Goal: Task Accomplishment & Management: Use online tool/utility

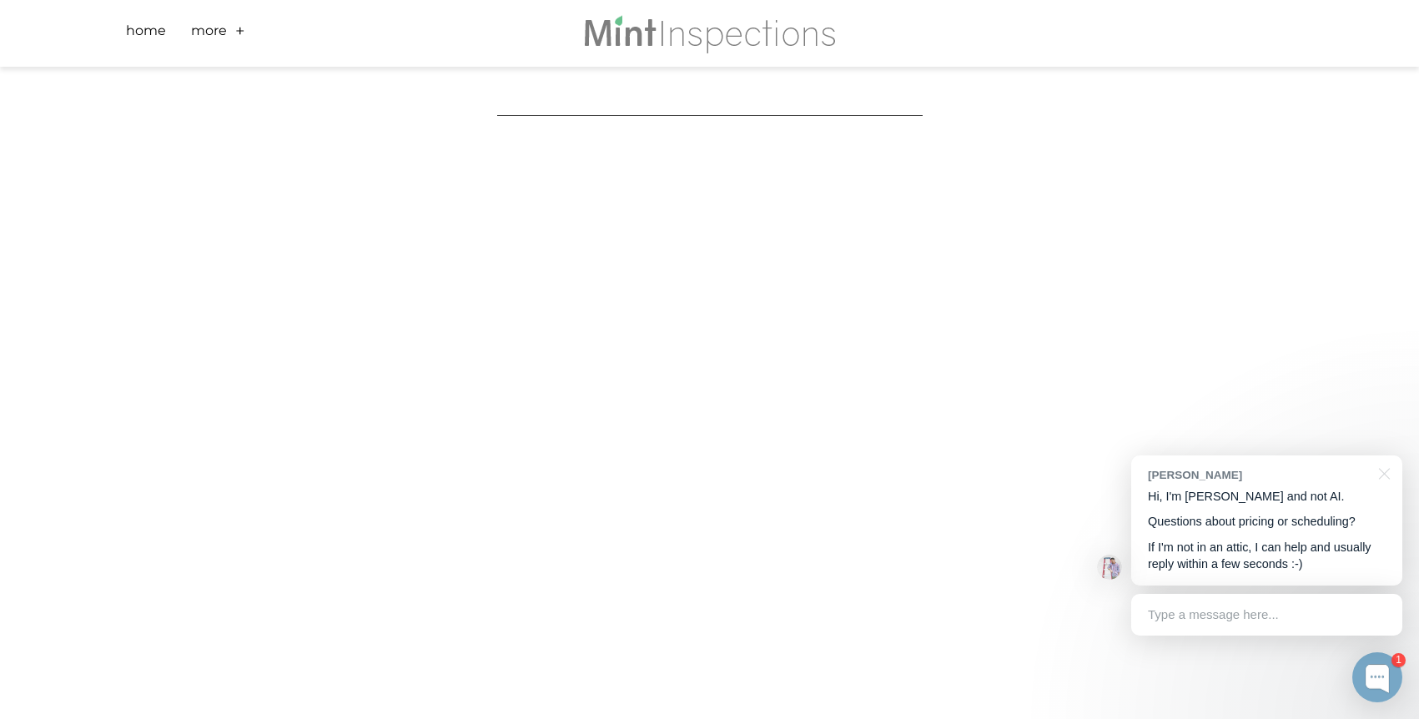
scroll to position [278, 0]
click at [219, 457] on div "Scheduling is fast and easy! This form provides final price prior to booking. N…" at bounding box center [709, 484] width 1419 height 1391
click at [1385, 473] on div at bounding box center [1382, 472] width 42 height 34
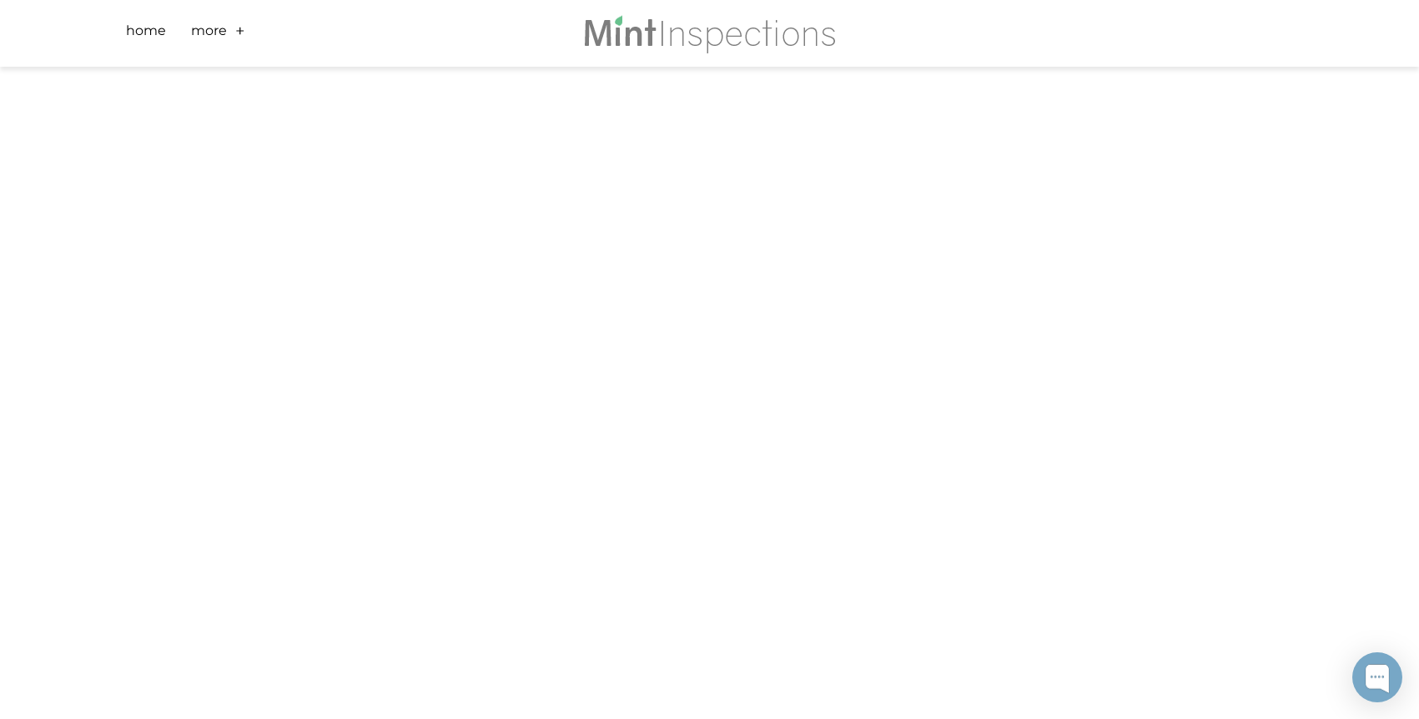
scroll to position [556, 0]
click at [1366, 675] on div at bounding box center [1377, 677] width 50 height 50
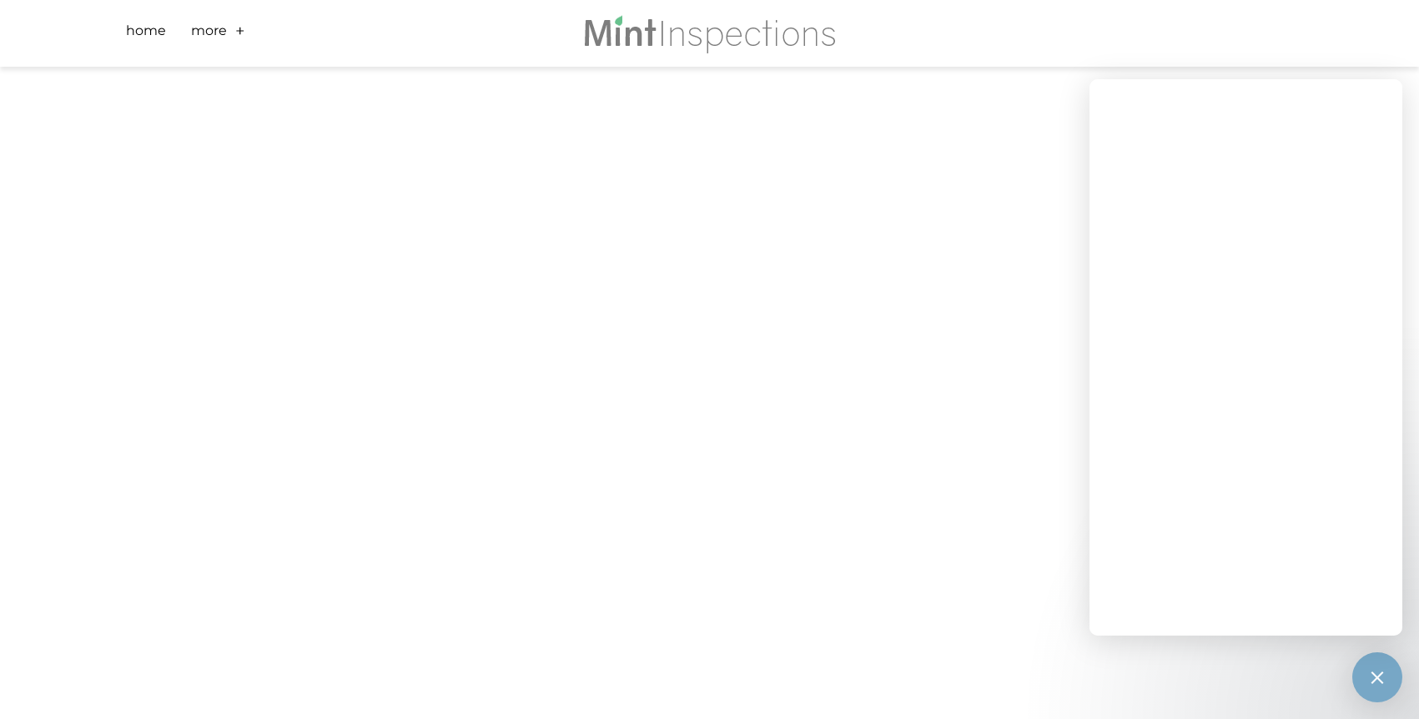
click at [1414, 97] on div "Scheduling is fast and easy! This form provides final price prior to booking. N…" at bounding box center [709, 205] width 1419 height 1391
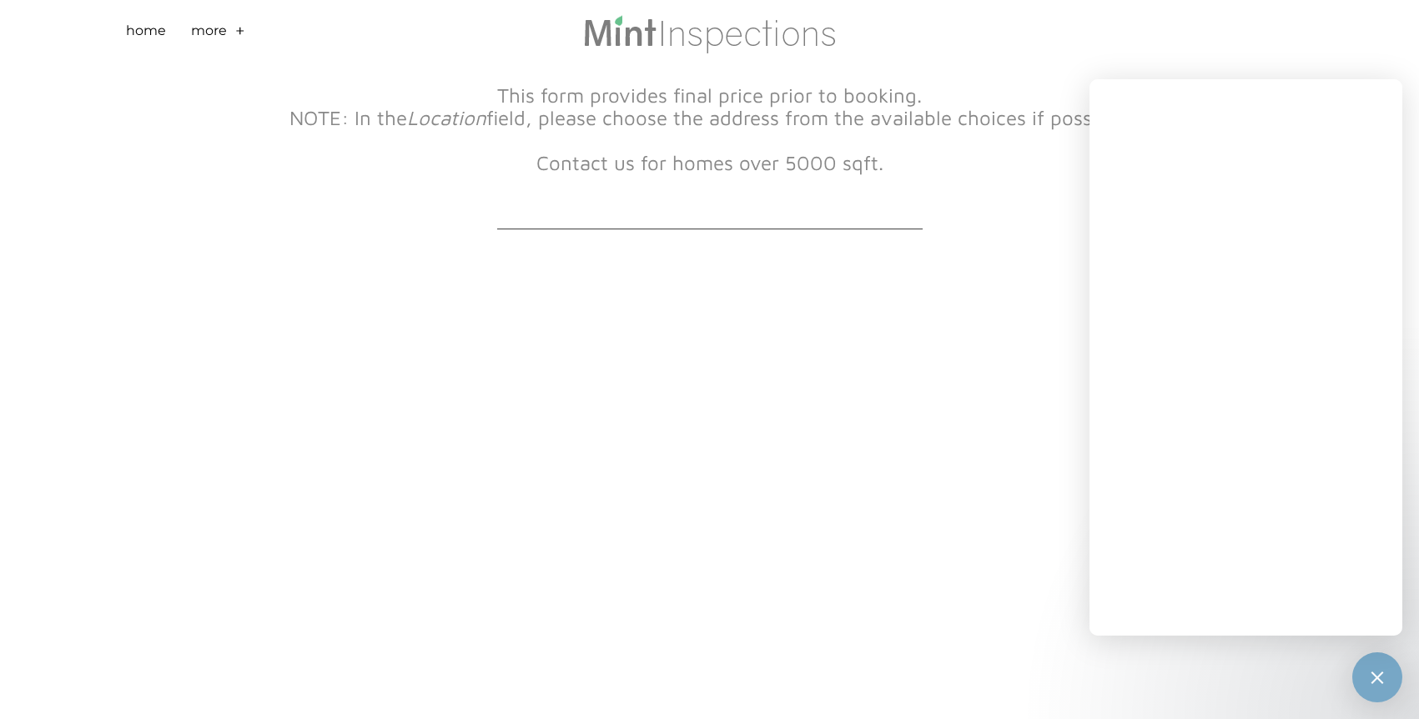
scroll to position [165, 0]
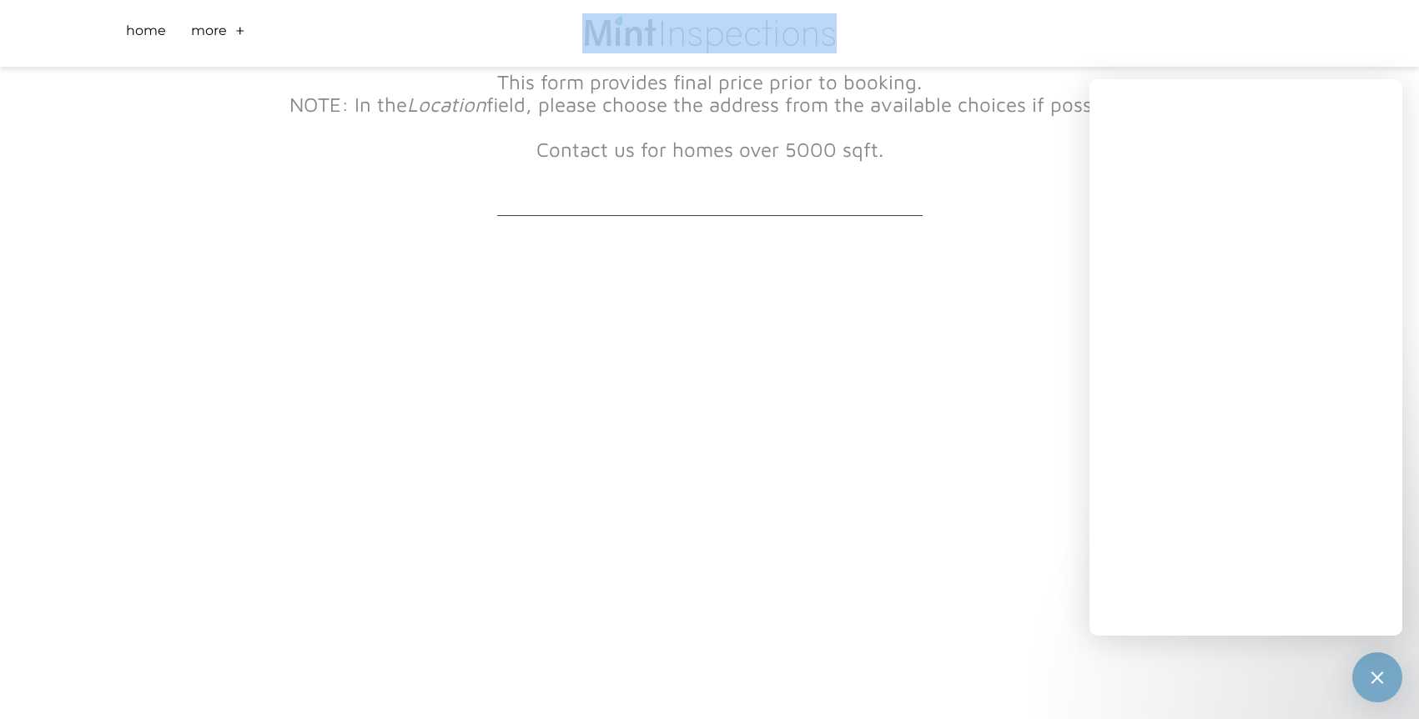
drag, startPoint x: 863, startPoint y: 30, endPoint x: 606, endPoint y: 11, distance: 257.6
click at [606, 11] on div "Home Scheduling Sample Report FAQs Reviews Roof Covering Material Installation …" at bounding box center [709, 33] width 1201 height 67
copy div "close close Home Scheduling Sample Report FAQs Reviews Roof Covering Material I…"
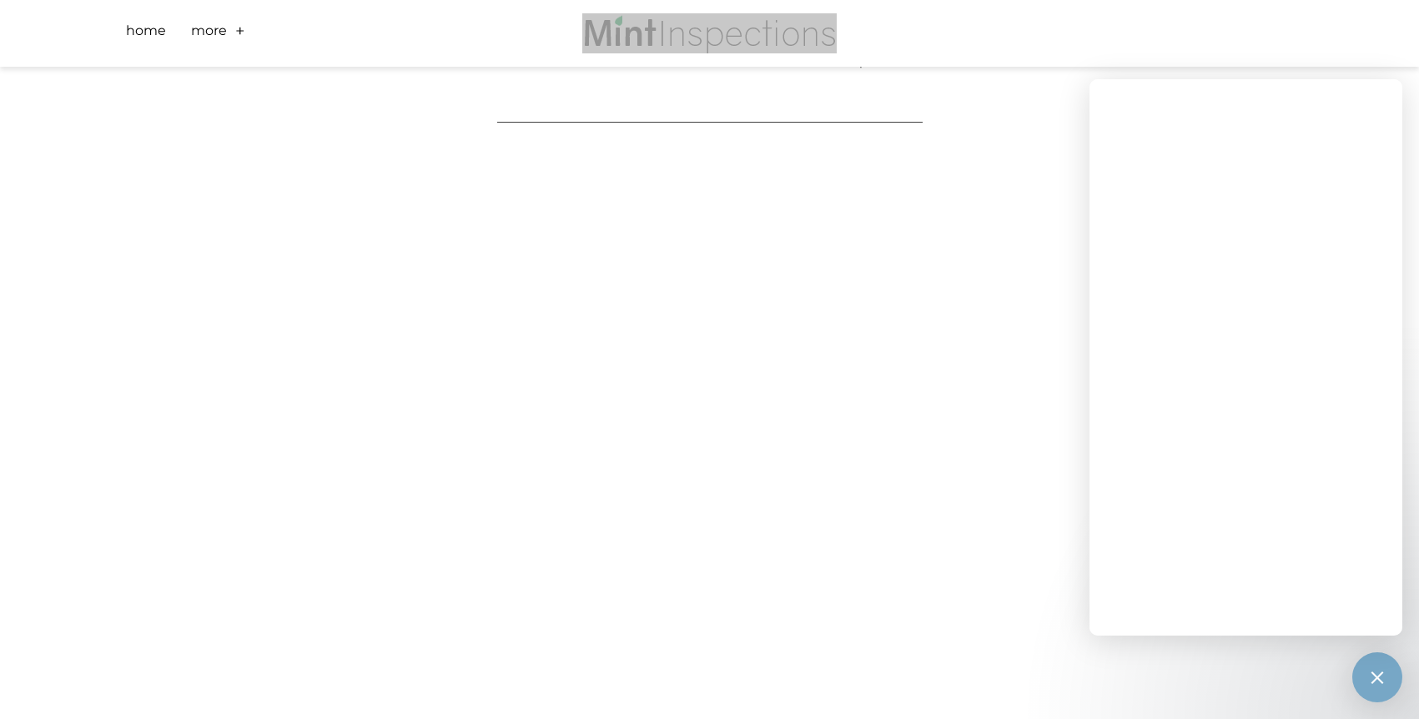
scroll to position [267, 0]
click at [1019, 93] on div "This form provides final price prior to booking. NOTE: In the Location field, p…" at bounding box center [709, 23] width 851 height 147
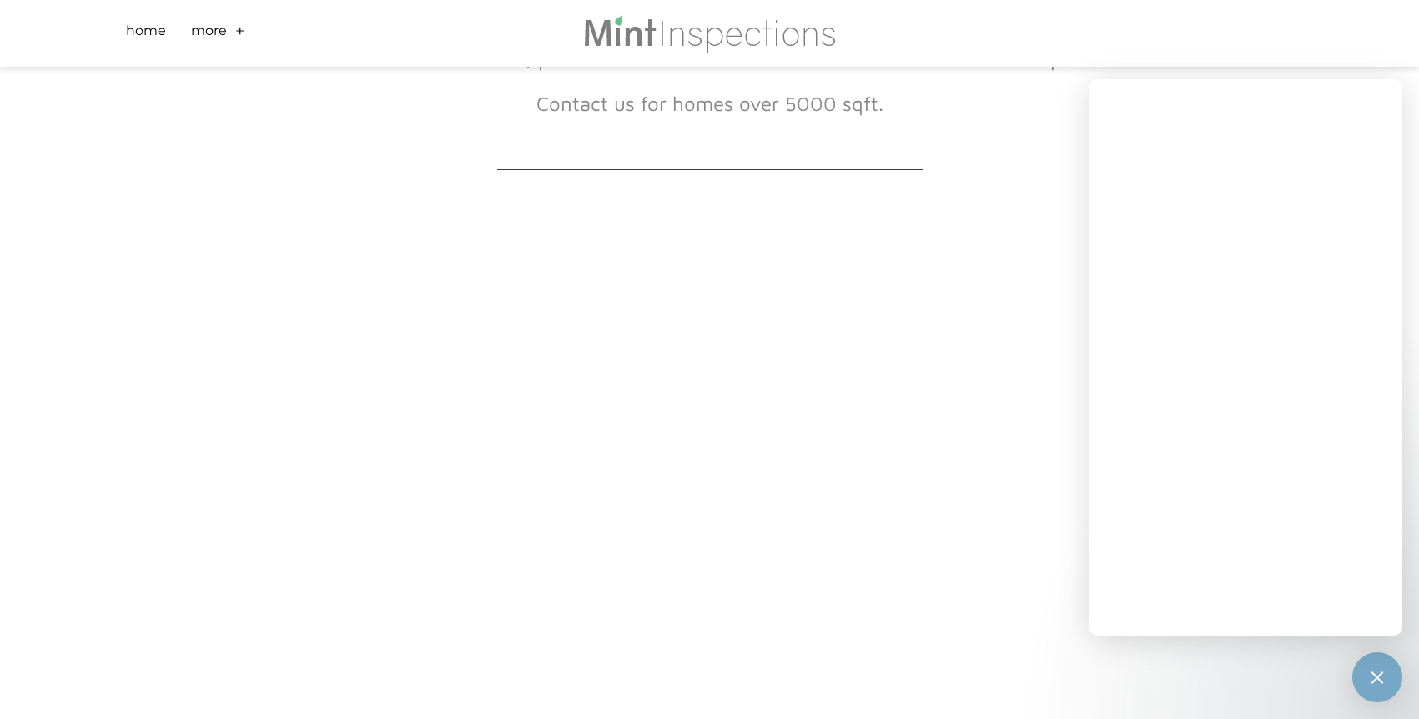
scroll to position [0, 0]
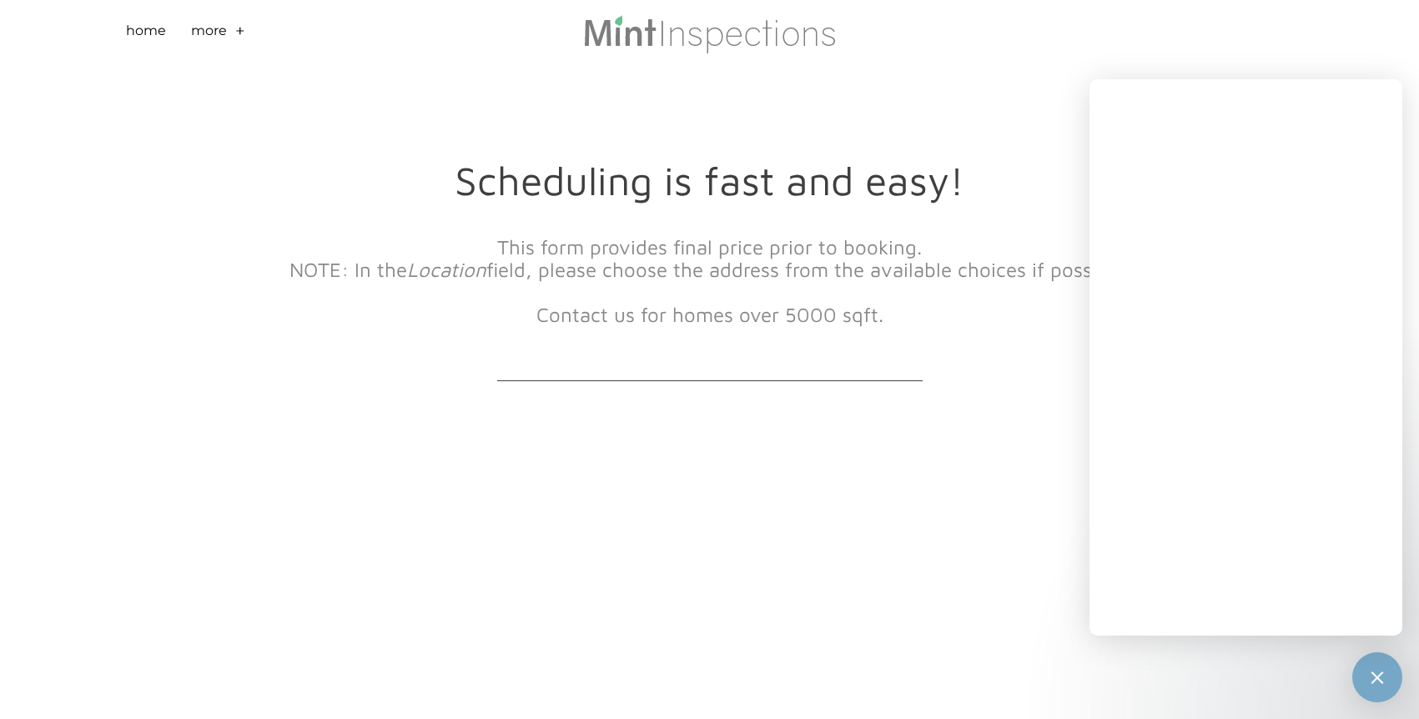
click at [1128, 37] on div "close" at bounding box center [1067, 33] width 453 height 67
